Goal: Task Accomplishment & Management: Manage account settings

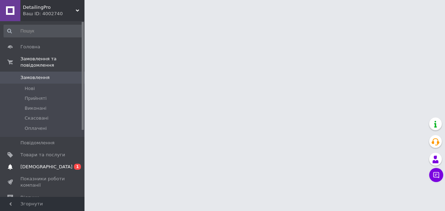
click at [39, 167] on span "[DEMOGRAPHIC_DATA]" at bounding box center [46, 166] width 52 height 6
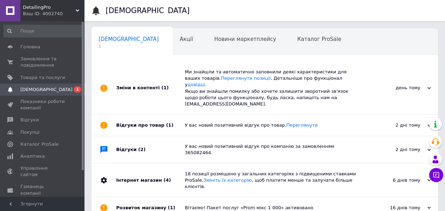
scroll to position [0, 4]
click at [50, 76] on span "Товари та послуги" at bounding box center [42, 77] width 45 height 6
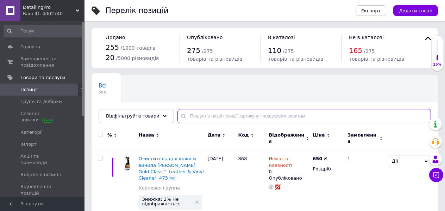
click at [195, 116] on input "text" at bounding box center [305, 116] width 254 height 14
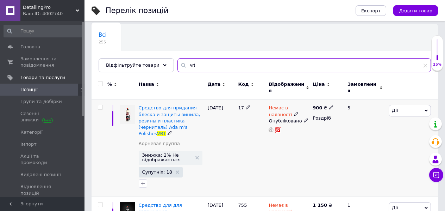
scroll to position [51, 0]
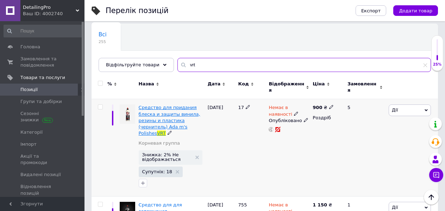
type input "vrt"
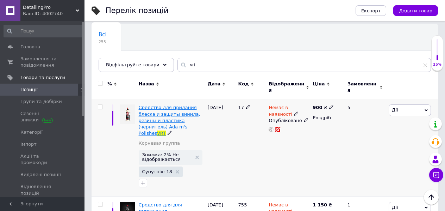
click at [174, 124] on span "Средство для придания блеска и защиты винила, резины и пластика (чернитель) Ada…" at bounding box center [170, 120] width 62 height 31
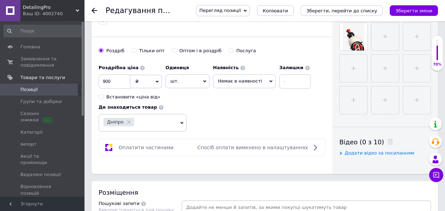
scroll to position [249, 0]
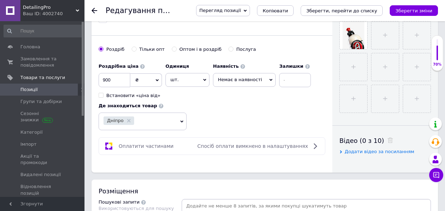
click at [270, 80] on span "Немає в наявності" at bounding box center [244, 79] width 63 height 13
click at [237, 111] on li "Готово до відправки" at bounding box center [245, 114] width 62 height 10
click at [289, 81] on input at bounding box center [301, 80] width 32 height 14
type input "2"
click at [117, 79] on input "900" at bounding box center [115, 80] width 32 height 14
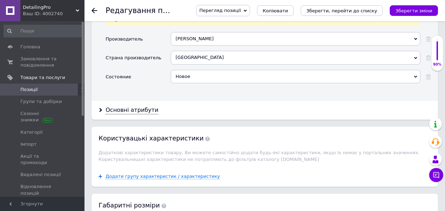
scroll to position [622, 0]
type input "930"
click at [138, 108] on div "Основні атрибути" at bounding box center [132, 110] width 53 height 8
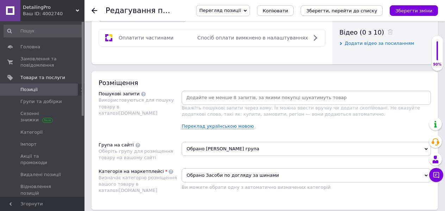
scroll to position [357, 0]
click at [237, 126] on link "Переклад українською мовою" at bounding box center [218, 127] width 72 height 6
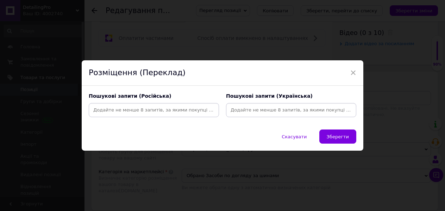
scroll to position [342, 0]
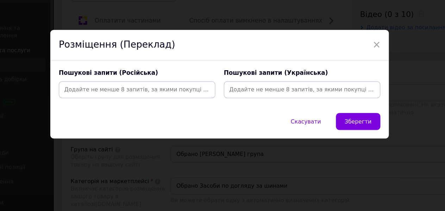
click at [90, 105] on input at bounding box center [154, 110] width 128 height 11
type input "vrt"
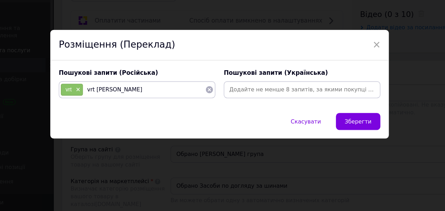
type input "vrt adams"
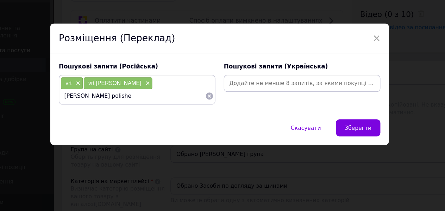
type input "[PERSON_NAME] polishes"
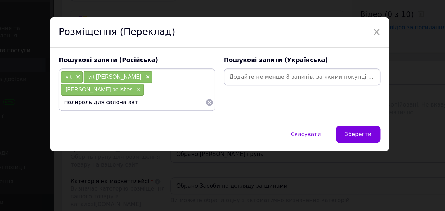
type input "полироль для салона авто"
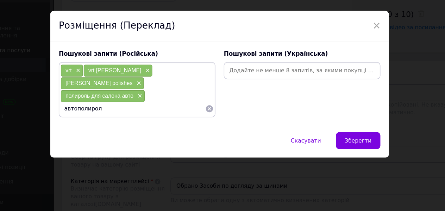
type input "автополироль"
type input "полироль для винила"
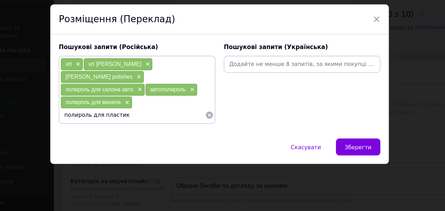
type input "полироль для пластика"
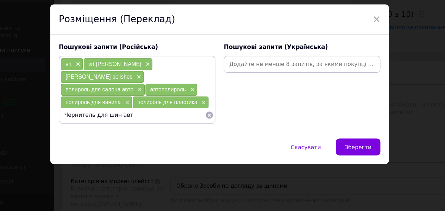
type input "Чернитель для шин авто"
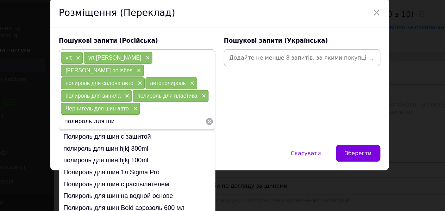
type input "полироль для шин"
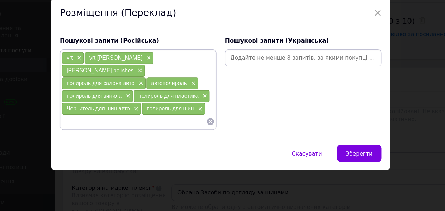
scroll to position [341, 0]
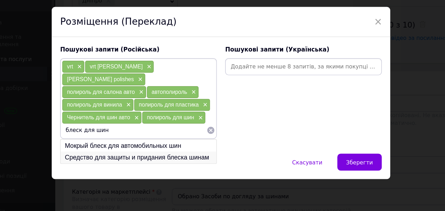
type input "блеск для шин"
click at [121, 154] on li "Средство для защиты и придания блеска шинам" at bounding box center [154, 159] width 130 height 10
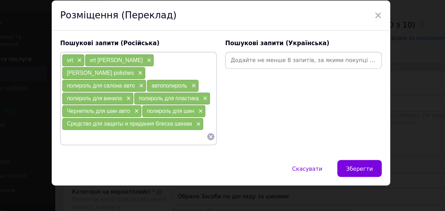
click at [90, 136] on input at bounding box center [150, 141] width 121 height 11
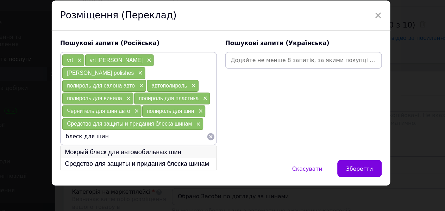
type input "блеск для шин"
click at [89, 149] on li "Мокрый блеск для автомобильных шин" at bounding box center [154, 154] width 130 height 10
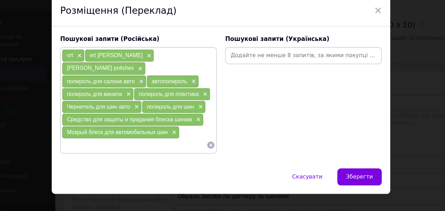
click at [90, 143] on input at bounding box center [150, 148] width 121 height 11
type input "блеск для шин"
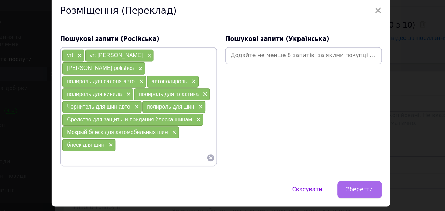
click at [327, 183] on span "Зберегти" at bounding box center [338, 185] width 22 height 5
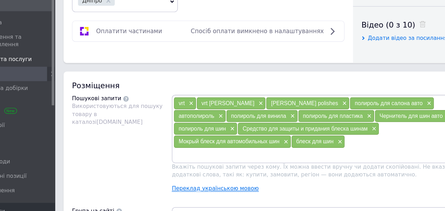
click at [188, 182] on link "Переклад українською мовою" at bounding box center [218, 185] width 72 height 6
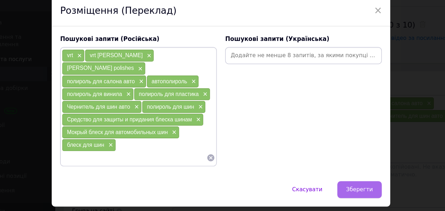
click at [327, 183] on span "Зберегти" at bounding box center [338, 185] width 22 height 5
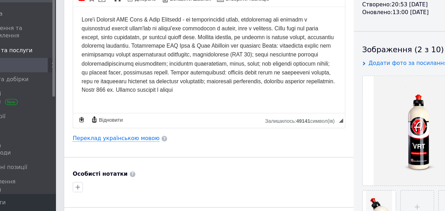
scroll to position [79, 0]
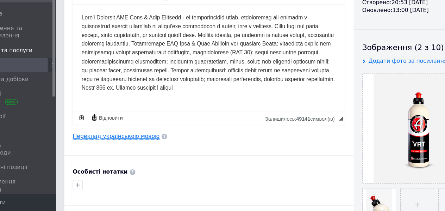
click at [104, 146] on link "Переклад українською мовою" at bounding box center [135, 149] width 72 height 6
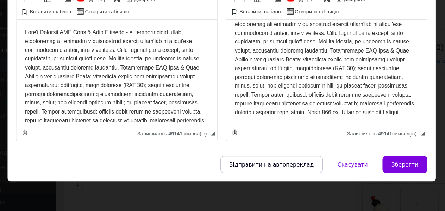
scroll to position [67, 0]
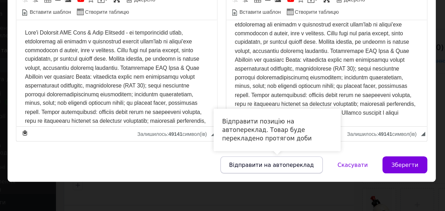
click at [245, 170] on span "Відправити на автопереклад" at bounding box center [264, 172] width 70 height 5
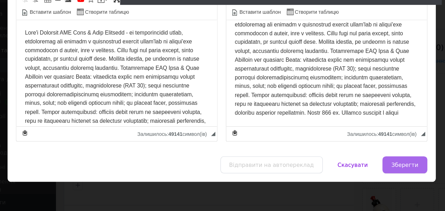
click at [364, 170] on span "Зберегти" at bounding box center [375, 172] width 22 height 5
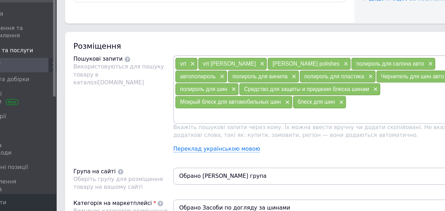
scroll to position [370, 0]
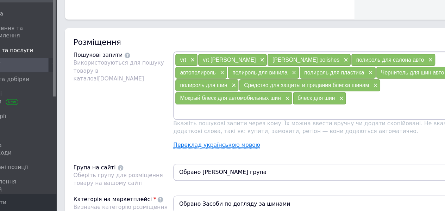
click at [196, 153] on link "Переклад українською мовою" at bounding box center [218, 156] width 72 height 6
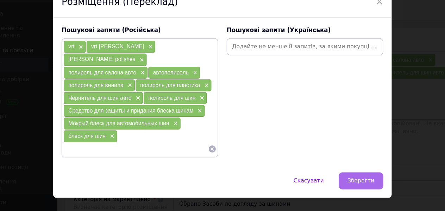
click at [327, 183] on span "Зберегти" at bounding box center [338, 185] width 22 height 5
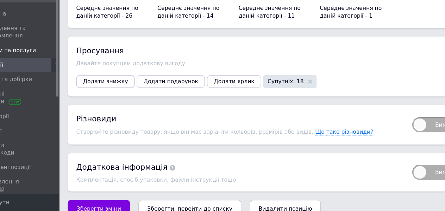
scroll to position [926, 0]
click at [99, 206] on span "Зберегти зміни" at bounding box center [117, 208] width 37 height 5
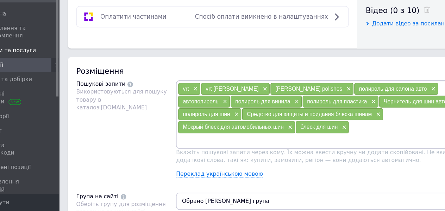
scroll to position [347, 0]
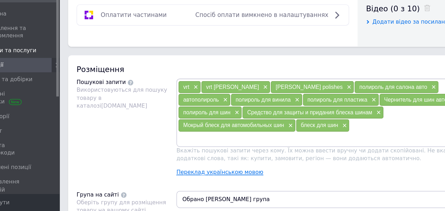
click at [188, 176] on link "Переклад українською мовою" at bounding box center [218, 179] width 72 height 6
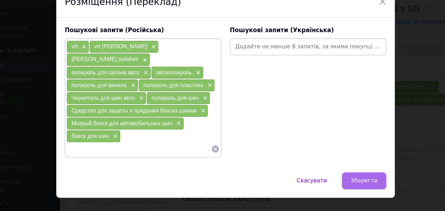
click at [327, 183] on span "Зберегти" at bounding box center [338, 185] width 22 height 5
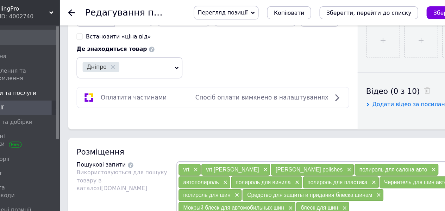
scroll to position [312, 0]
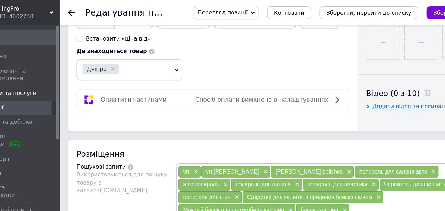
click at [311, 81] on icon at bounding box center [315, 83] width 8 height 8
click at [314, 81] on icon at bounding box center [316, 83] width 4 height 6
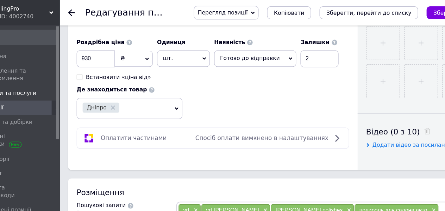
scroll to position [278, 0]
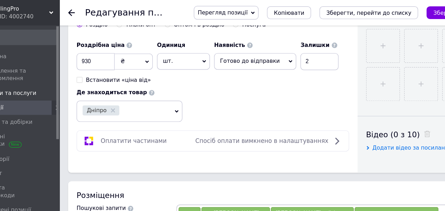
click at [218, 117] on span "Спосіб оплати вимкнено в налаштуваннях" at bounding box center [253, 117] width 111 height 6
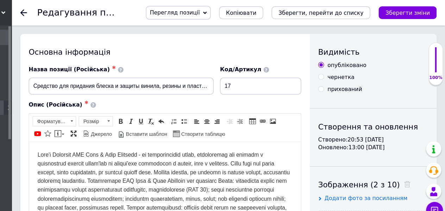
scroll to position [0, 0]
click at [92, 10] on use at bounding box center [95, 11] width 6 height 6
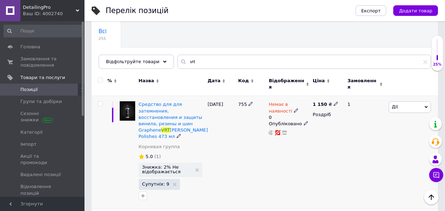
scroll to position [55, 0]
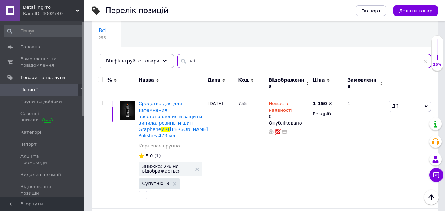
click at [199, 59] on input "vrt" at bounding box center [305, 61] width 254 height 14
type input "v"
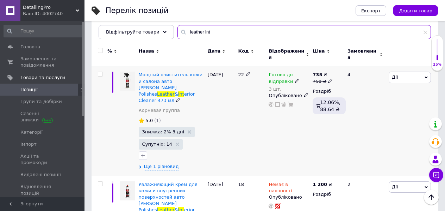
scroll to position [127, 0]
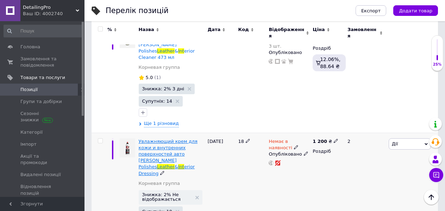
type input "leather int"
click at [178, 141] on span "Увлажняющий крем для кожи и внутренних поверхностей авто Adam's Polishes" at bounding box center [168, 153] width 59 height 31
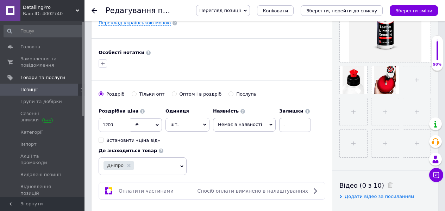
scroll to position [207, 0]
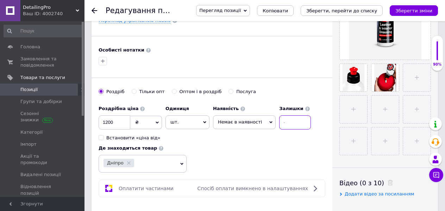
click at [282, 121] on input at bounding box center [295, 122] width 32 height 14
type input "4"
click at [270, 121] on icon at bounding box center [271, 122] width 3 height 2
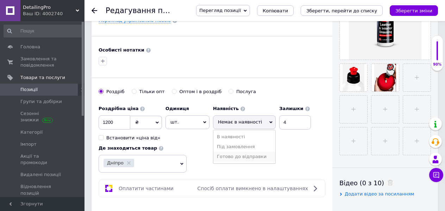
click at [243, 155] on li "Готово до відправки" at bounding box center [245, 157] width 62 height 10
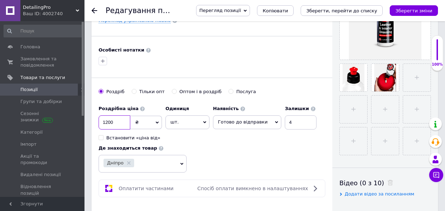
click at [120, 121] on input "1200" at bounding box center [115, 122] width 32 height 14
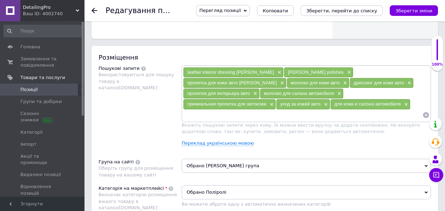
scroll to position [385, 0]
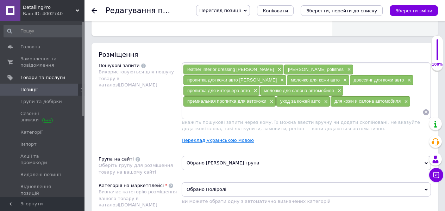
type input "1230"
click at [236, 137] on link "Переклад українською мовою" at bounding box center [218, 140] width 72 height 6
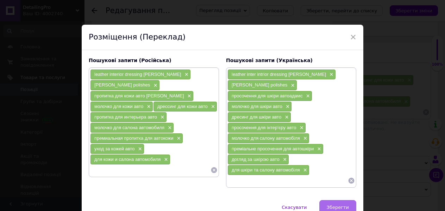
click at [337, 203] on button "Зберегти" at bounding box center [338, 207] width 37 height 14
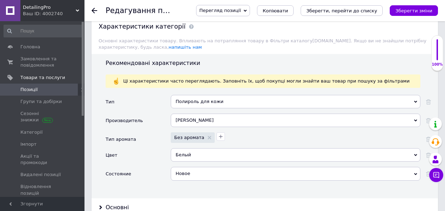
scroll to position [613, 0]
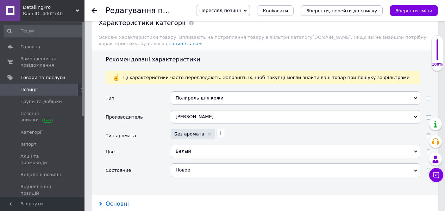
click at [121, 200] on div "Основні" at bounding box center [117, 204] width 23 height 8
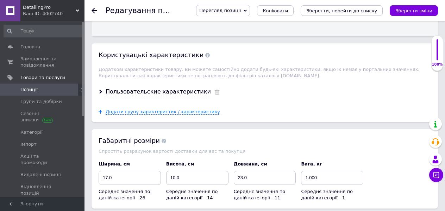
scroll to position [875, 0]
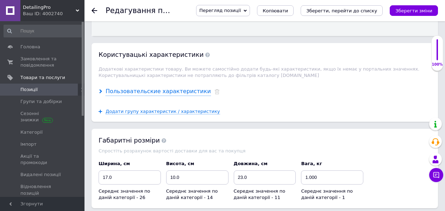
click at [174, 87] on div "Пользовательские характеристики" at bounding box center [158, 91] width 105 height 8
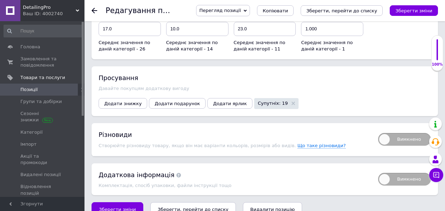
scroll to position [1079, 0]
click at [122, 207] on span "Зберегти зміни" at bounding box center [117, 209] width 37 height 5
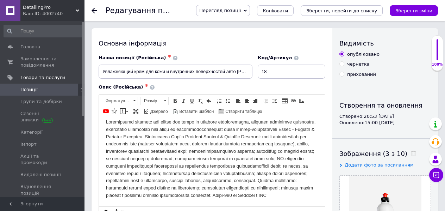
scroll to position [0, 0]
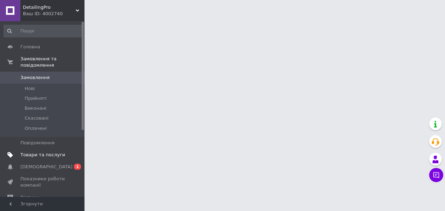
click at [47, 154] on span "Товари та послуги" at bounding box center [42, 155] width 45 height 6
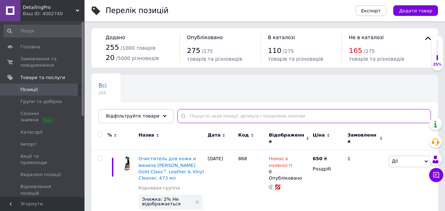
click at [196, 116] on input "text" at bounding box center [305, 116] width 254 height 14
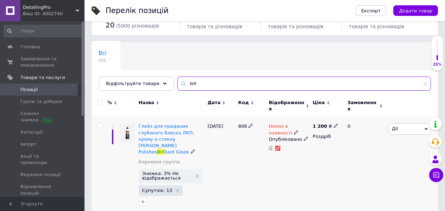
scroll to position [32, 0]
type input "bril"
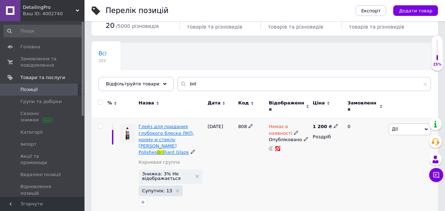
click at [171, 136] on span "Глейз для придания глубокого блеска ЛКП, хрому и стеклу [PERSON_NAME] Polishes" at bounding box center [167, 139] width 56 height 31
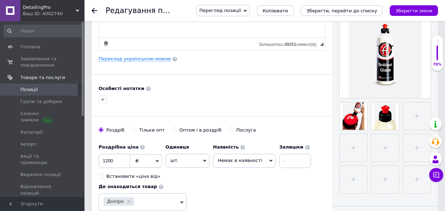
scroll to position [169, 0]
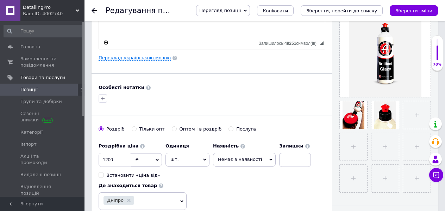
click at [155, 59] on link "Переклад українською мовою" at bounding box center [135, 58] width 72 height 6
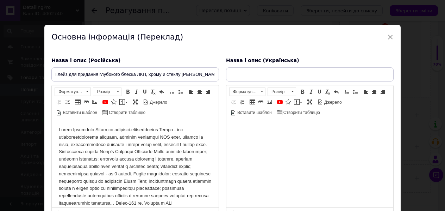
scroll to position [0, 0]
type input "Глейз для надання глибокого блиску ЛКП, хрому та скла [PERSON_NAME] Polishes Br…"
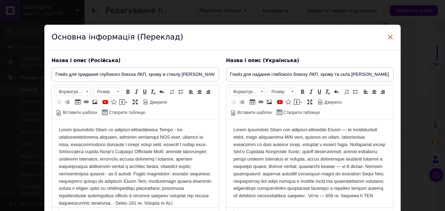
click at [390, 36] on span "×" at bounding box center [391, 37] width 6 height 12
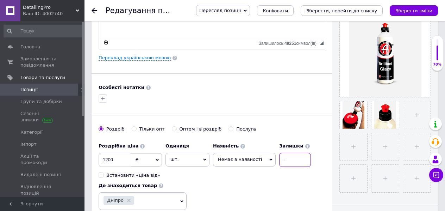
click at [282, 160] on input at bounding box center [295, 160] width 32 height 14
type input "1"
click at [270, 160] on icon at bounding box center [271, 159] width 3 height 3
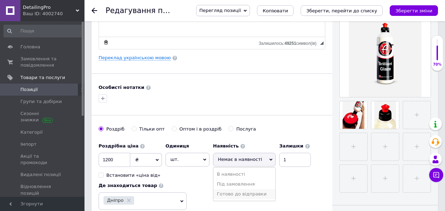
click at [240, 193] on li "Готово до відправки" at bounding box center [245, 194] width 62 height 10
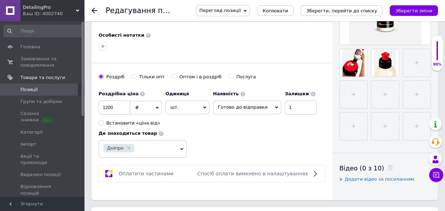
scroll to position [224, 0]
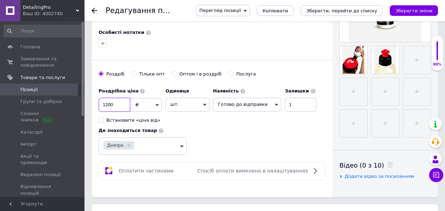
click at [120, 103] on input "1200" at bounding box center [115, 105] width 32 height 14
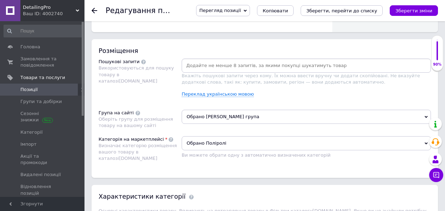
scroll to position [390, 0]
type input "1230"
click at [227, 93] on link "Переклад українською мовою" at bounding box center [218, 94] width 72 height 6
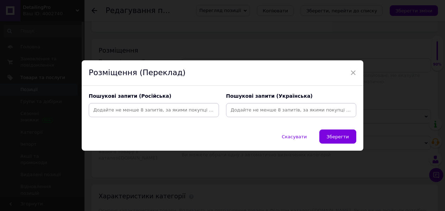
scroll to position [359, 0]
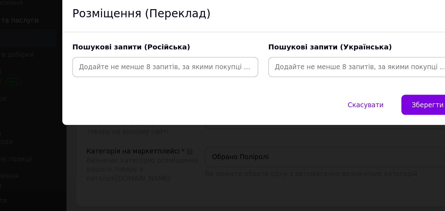
click at [89, 129] on div "Скасувати   Зберегти" at bounding box center [223, 139] width 282 height 21
click at [90, 105] on input at bounding box center [154, 110] width 128 height 11
type input "briliante [PERSON_NAME]"
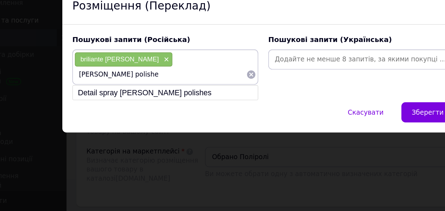
type input "[PERSON_NAME] polishes"
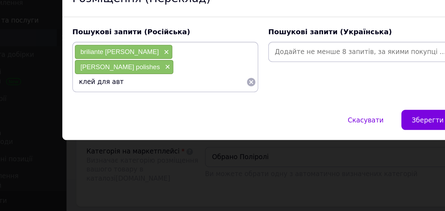
type input "клей для авто"
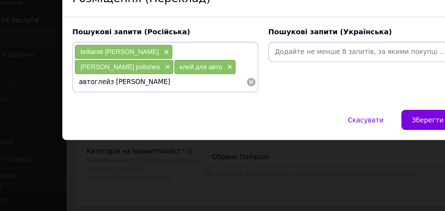
type input "автоглейз [PERSON_NAME]"
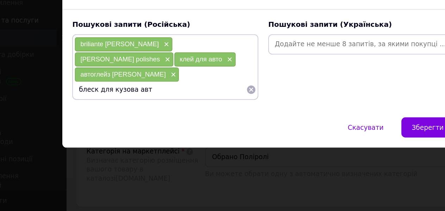
type input "блеск для кузова авто"
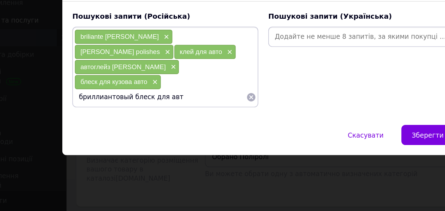
type input "бриллиантовый блеск для авто"
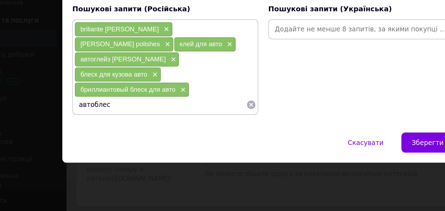
type input "автоблеск"
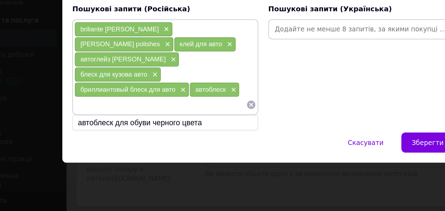
click at [90, 131] on input at bounding box center [150, 136] width 121 height 11
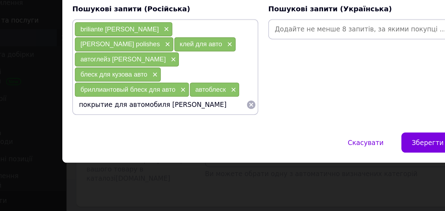
type input "покрытие для автомобиля [PERSON_NAME]"
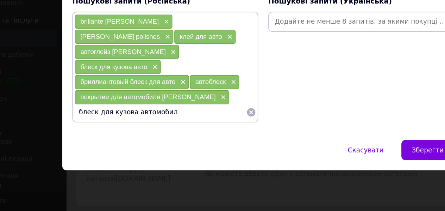
type input "блеск для кузова автомобиля"
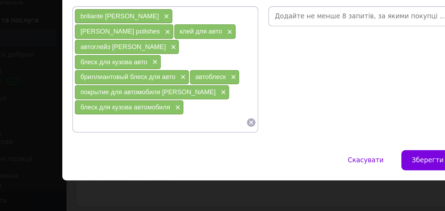
scroll to position [391, 0]
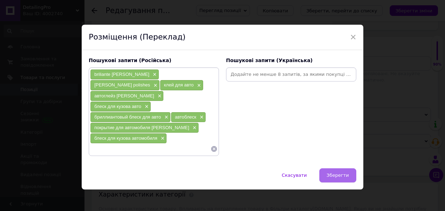
click at [336, 172] on span "Зберегти" at bounding box center [338, 174] width 22 height 5
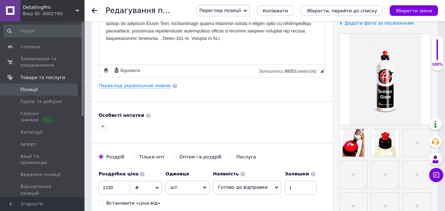
scroll to position [141, 0]
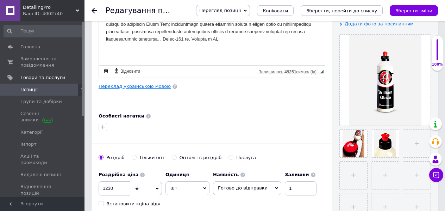
click at [150, 86] on link "Переклад українською мовою" at bounding box center [135, 87] width 72 height 6
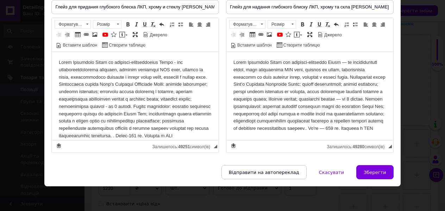
scroll to position [67, 0]
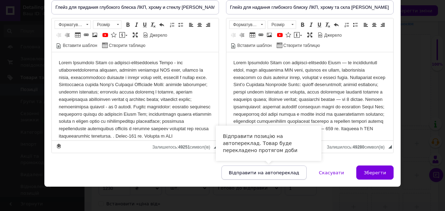
click at [281, 173] on span "Відправити на автопереклад" at bounding box center [264, 172] width 70 height 5
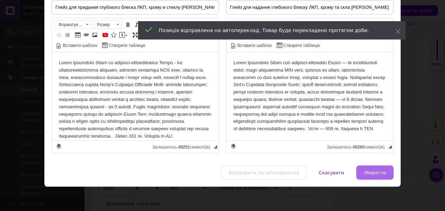
click at [375, 173] on span "Зберегти" at bounding box center [375, 172] width 22 height 5
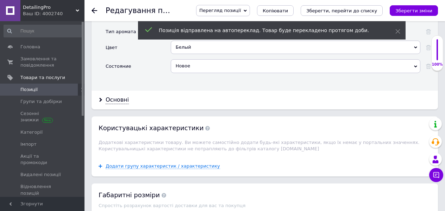
scroll to position [708, 0]
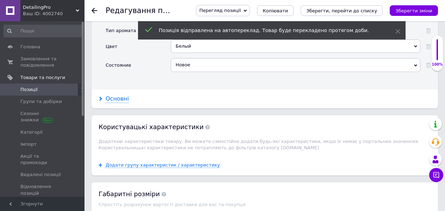
click at [117, 97] on div "Основні" at bounding box center [117, 99] width 23 height 8
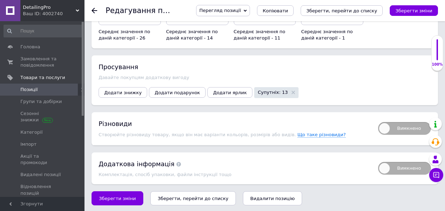
scroll to position [1005, 0]
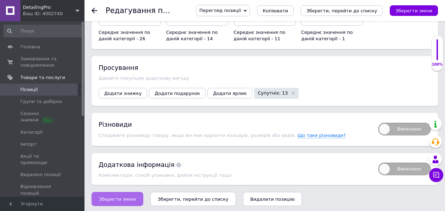
click at [116, 197] on span "Зберегти зміни" at bounding box center [117, 198] width 37 height 5
click at [93, 10] on use at bounding box center [95, 11] width 6 height 6
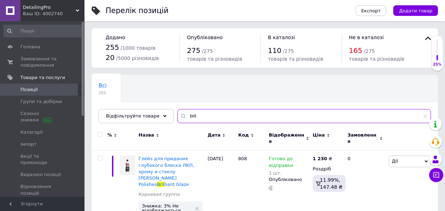
click at [199, 116] on input "bril" at bounding box center [305, 116] width 254 height 14
type input "b"
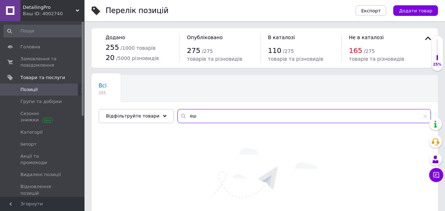
type input "е"
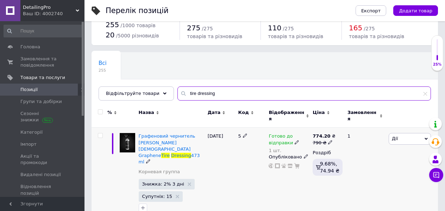
scroll to position [22, 0]
type input "tire dressing"
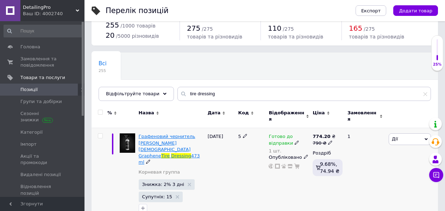
click at [158, 153] on span "473 ml" at bounding box center [169, 159] width 61 height 12
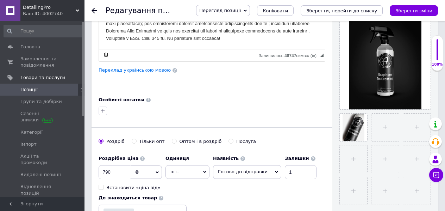
scroll to position [179, 0]
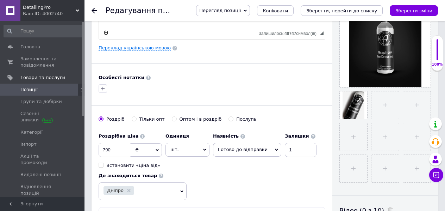
click at [158, 48] on link "Переклад українською мовою" at bounding box center [135, 48] width 72 height 6
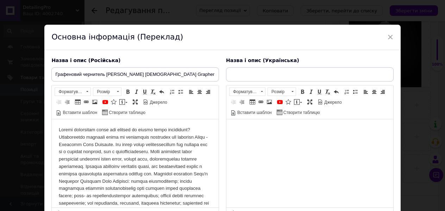
scroll to position [0, 0]
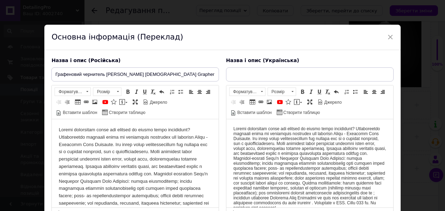
type input "Графеновий [PERSON_NAME] [DEMOGRAPHIC_DATA] Graphene Tire Dressing 473 ml"
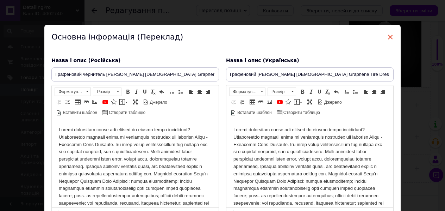
click at [389, 36] on span "×" at bounding box center [391, 37] width 6 height 12
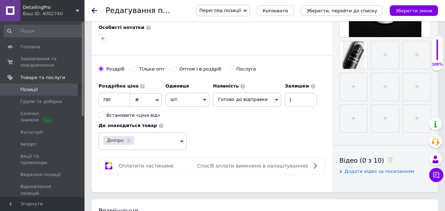
scroll to position [231, 0]
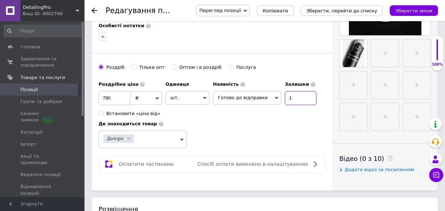
click at [290, 95] on input "1" at bounding box center [301, 98] width 32 height 14
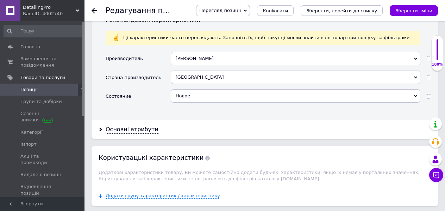
scroll to position [646, 0]
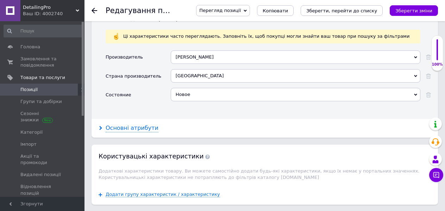
type input "2"
click at [141, 124] on div "Основні атрибути" at bounding box center [132, 128] width 53 height 8
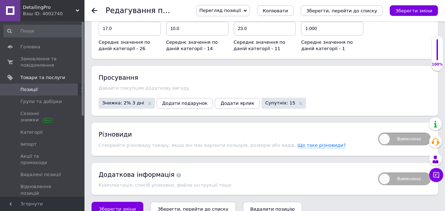
scroll to position [918, 0]
click at [113, 206] on span "Зберегти зміни" at bounding box center [117, 208] width 37 height 5
